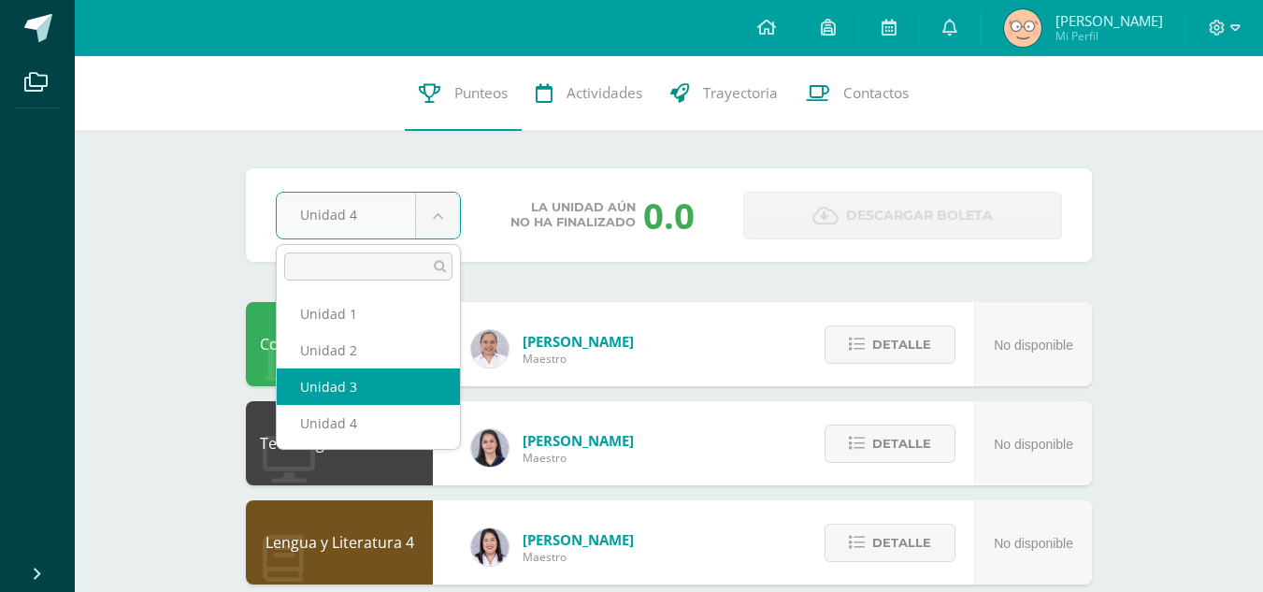
select select "Unidad 3"
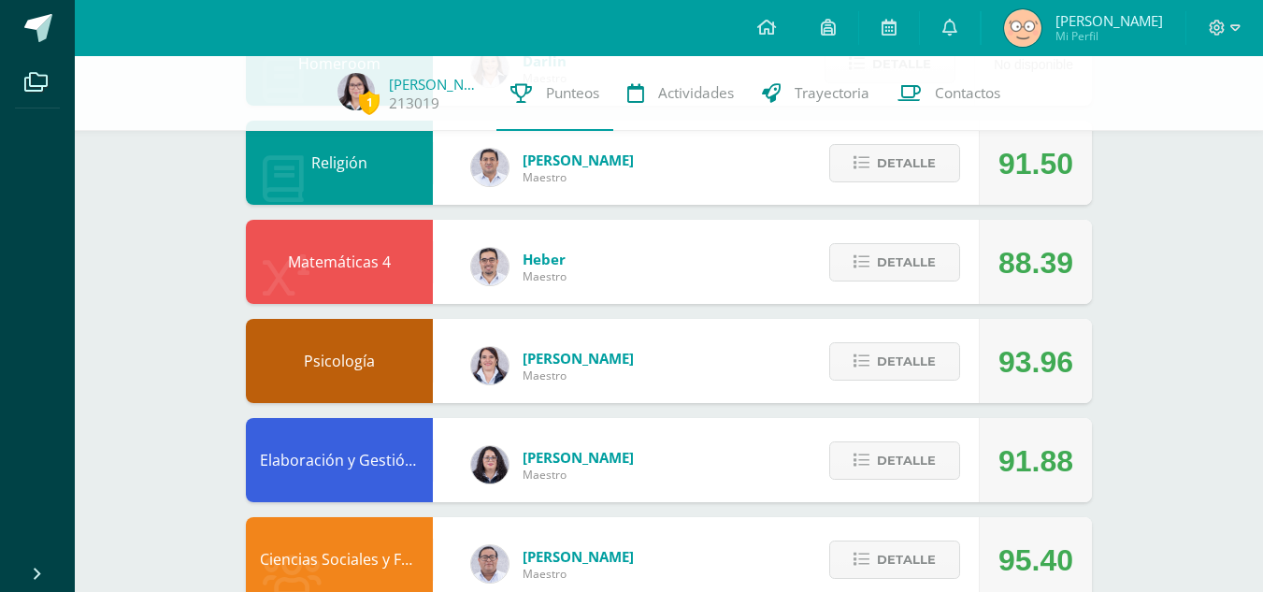
scroll to position [570, 0]
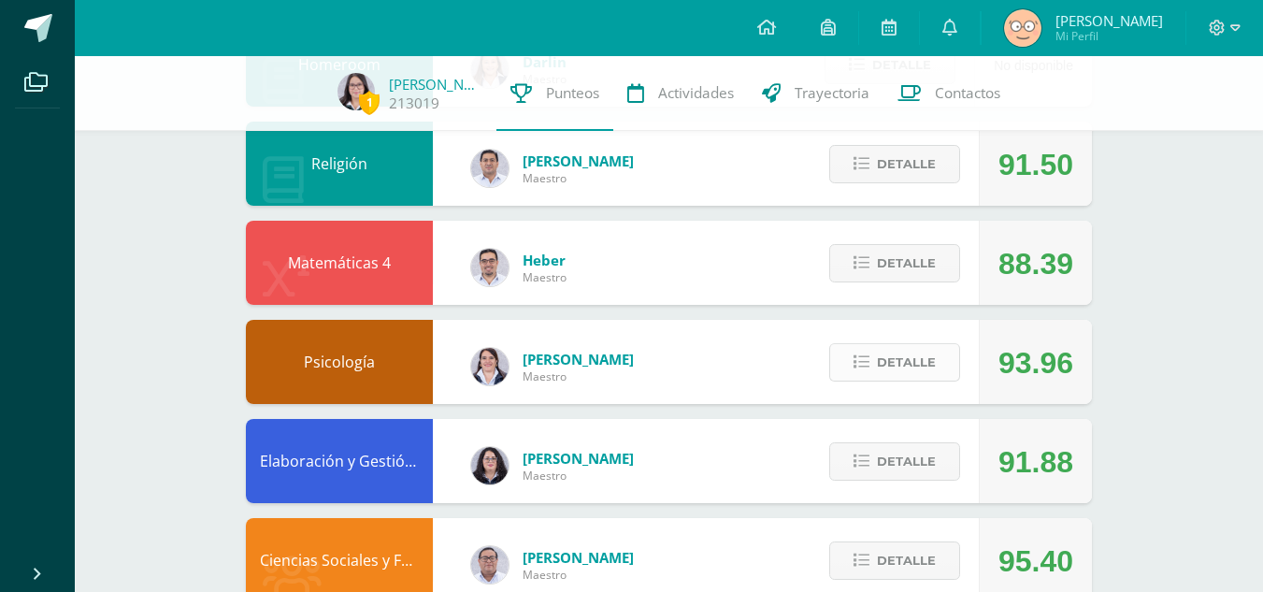
click at [872, 379] on button "Detalle" at bounding box center [895, 362] width 131 height 38
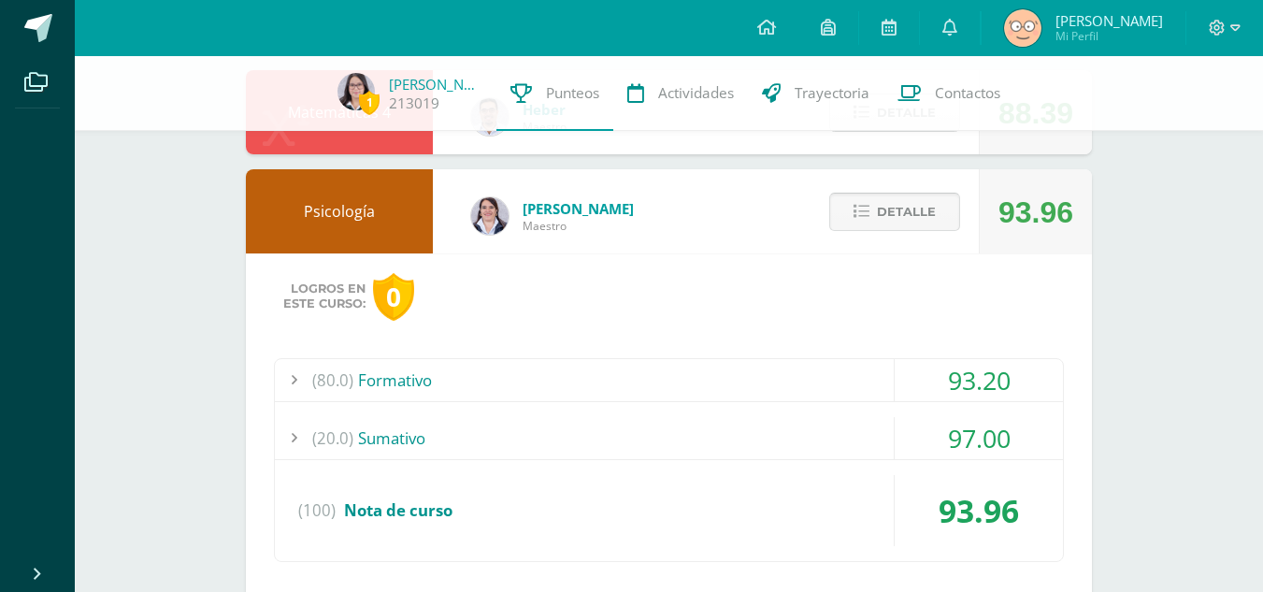
scroll to position [721, 0]
click at [860, 372] on div "(80.0) Formativo" at bounding box center [669, 379] width 788 height 42
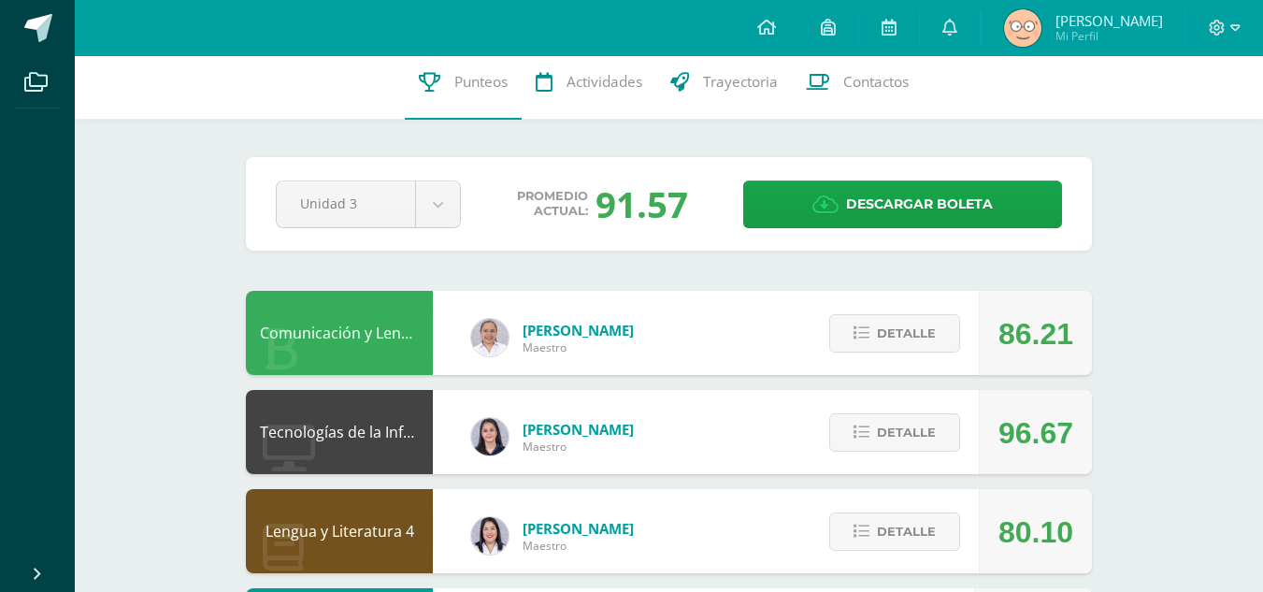
scroll to position [0, 0]
